Goal: Check status: Check status

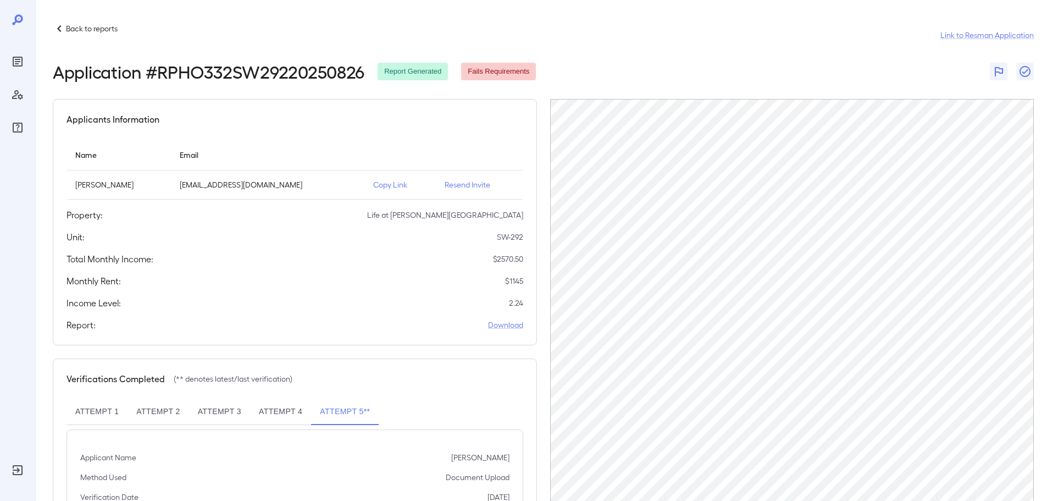
click at [60, 28] on icon at bounding box center [59, 28] width 13 height 13
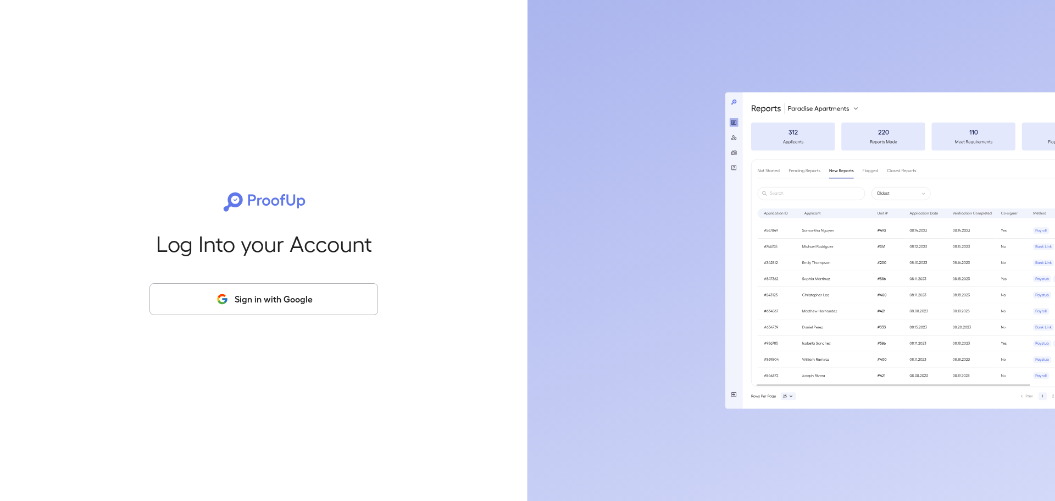
click at [252, 286] on button "Sign in with Google" at bounding box center [264, 299] width 229 height 32
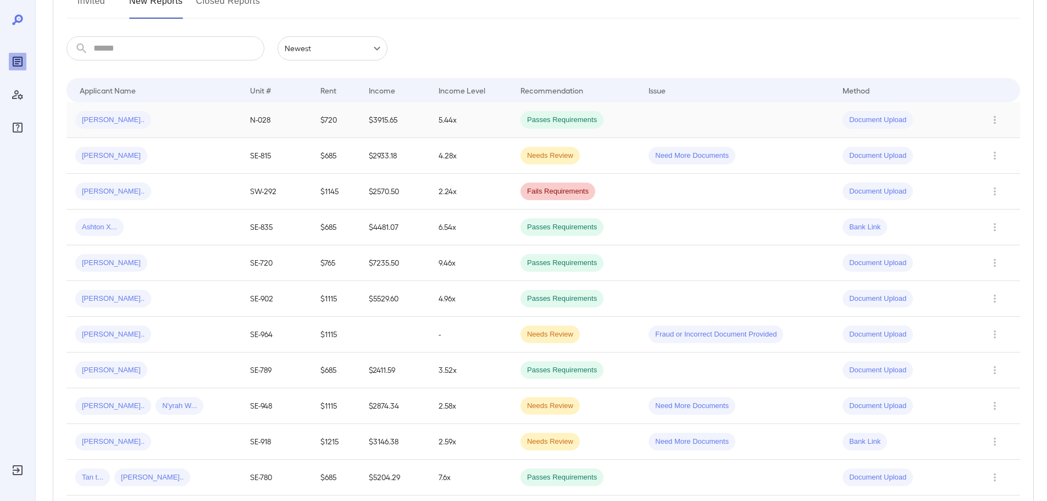
scroll to position [165, 0]
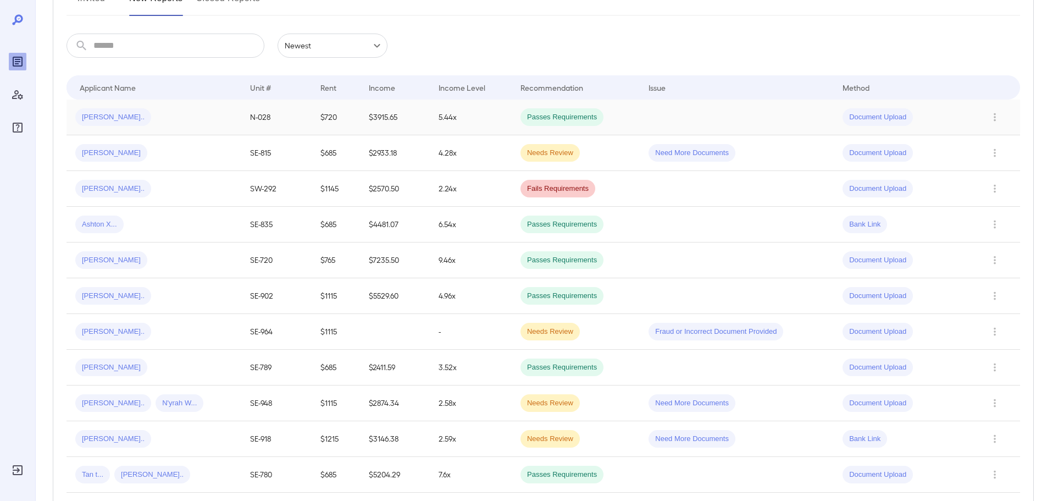
click at [109, 118] on span "Modou G..." at bounding box center [113, 117] width 76 height 10
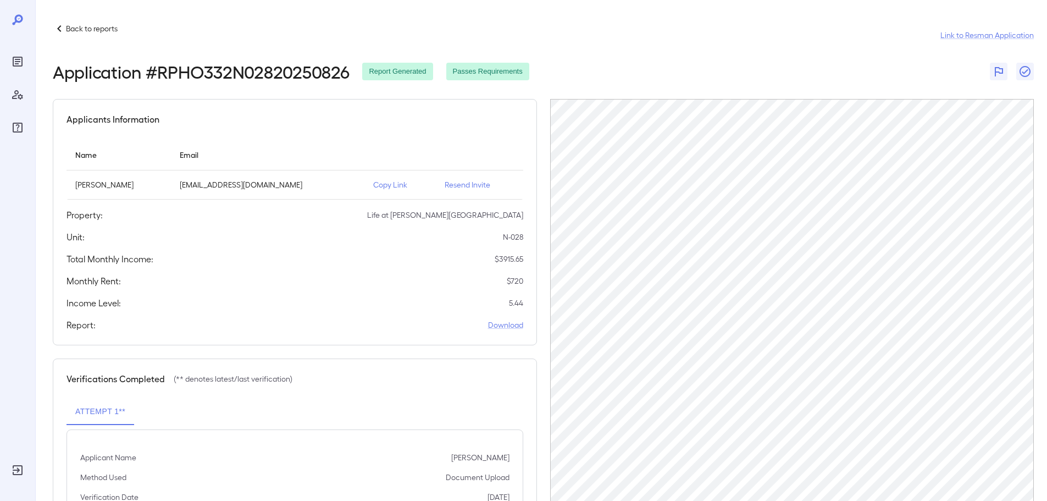
click at [102, 26] on p "Back to reports" at bounding box center [92, 28] width 52 height 11
